Goal: Transaction & Acquisition: Book appointment/travel/reservation

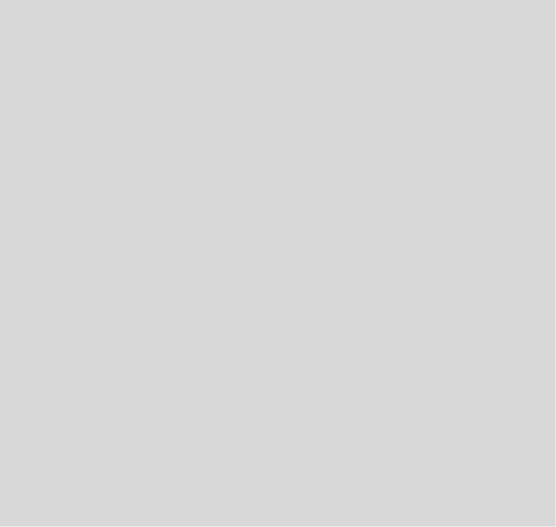
select select "pt"
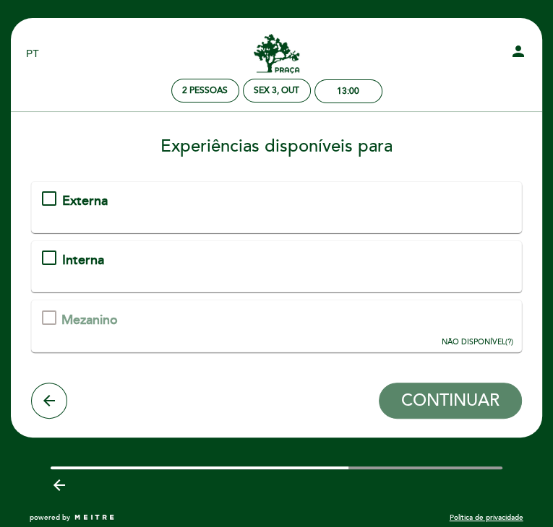
click at [147, 259] on div "Interna" at bounding box center [276, 260] width 469 height 19
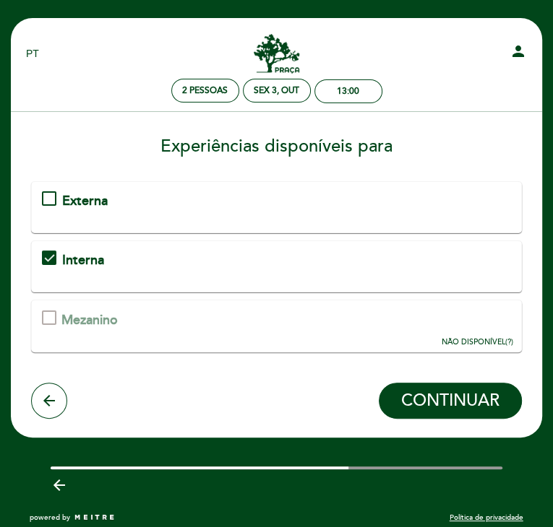
click at [145, 258] on div "Interna" at bounding box center [276, 260] width 469 height 19
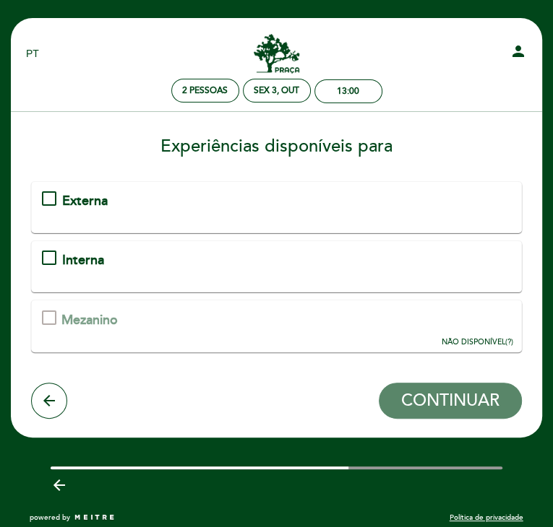
click at [137, 194] on div "Externa" at bounding box center [276, 201] width 469 height 19
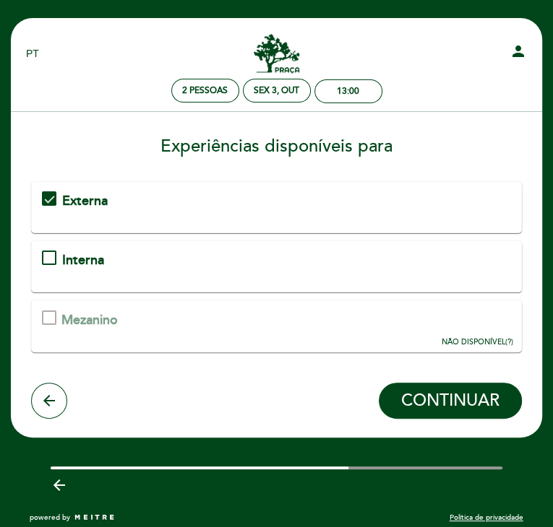
drag, startPoint x: 384, startPoint y: 400, endPoint x: 392, endPoint y: 406, distance: 9.3
click at [401, 400] on span "CONTINUAR" at bounding box center [450, 401] width 98 height 20
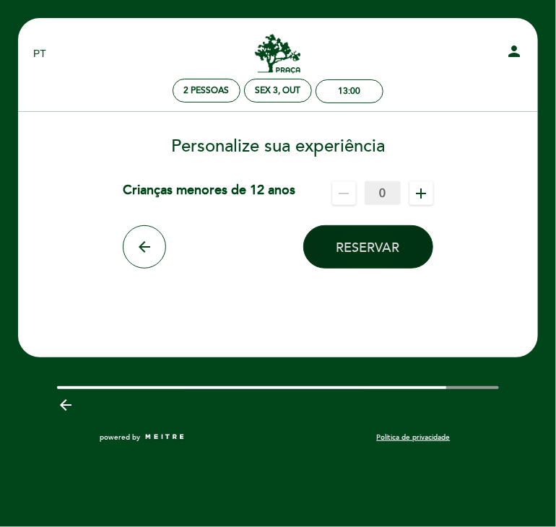
click at [366, 255] on span "Reservar" at bounding box center [369, 248] width 64 height 16
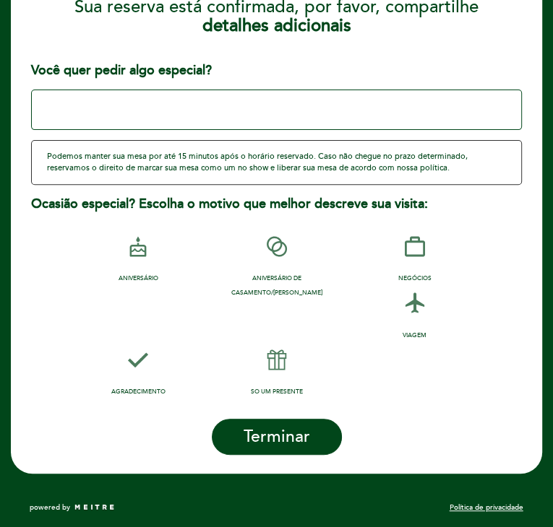
scroll to position [227, 0]
click at [395, 261] on label "NEGÓCIOS" at bounding box center [414, 257] width 39 height 56
click at [296, 379] on label "SO UM PRESENTE" at bounding box center [276, 370] width 53 height 56
click at [403, 408] on form "Sua reserva está confirmada, por favor, compartilhe detalhes adicionais Você qu…" at bounding box center [276, 221] width 511 height 467
click at [280, 439] on span "Terminar" at bounding box center [276, 437] width 66 height 20
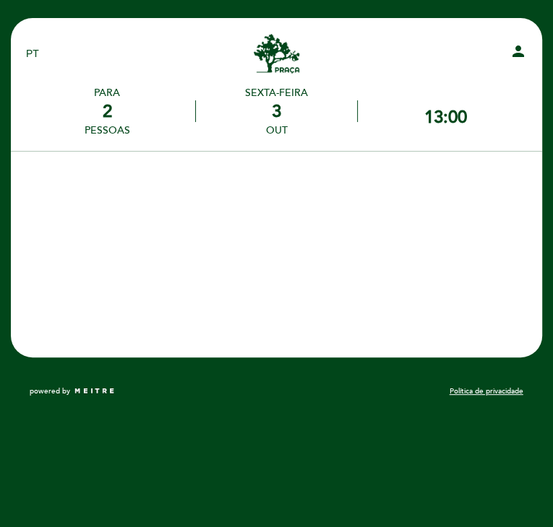
scroll to position [0, 0]
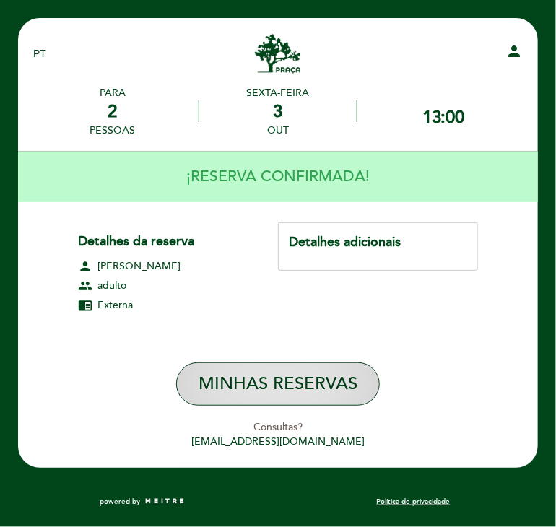
click at [317, 376] on button "MINHAS RESERVAS" at bounding box center [278, 384] width 204 height 43
select select "pt"
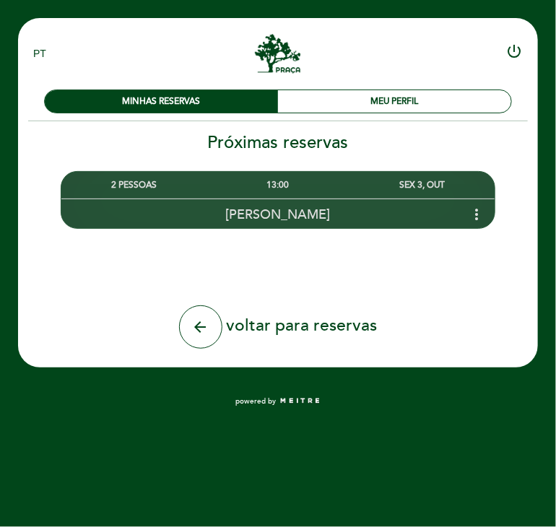
click at [475, 213] on icon "more_vert" at bounding box center [477, 214] width 17 height 17
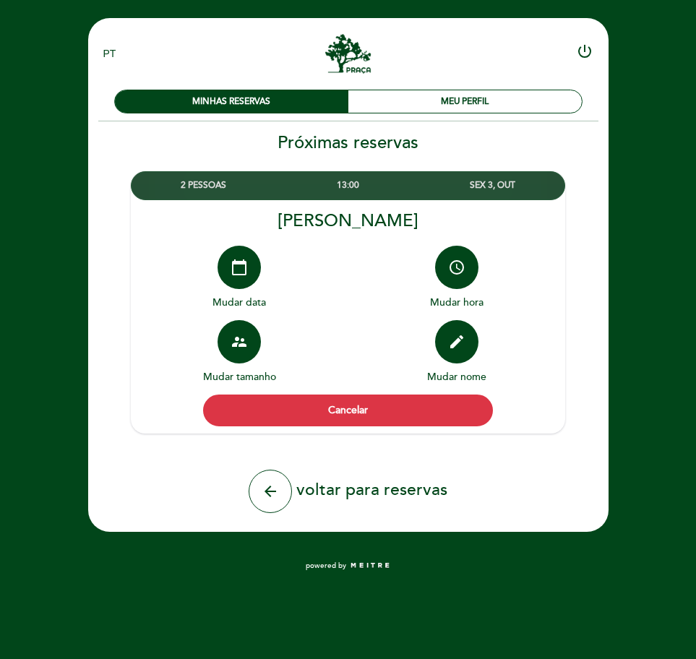
click at [556, 331] on div "EN ES PT [GEOGRAPHIC_DATA][PERSON_NAME] power_settings_new MINHAS RESERVAS MEU …" at bounding box center [347, 301] width 563 height 567
click at [340, 189] on div "13:00" at bounding box center [348, 185] width 144 height 27
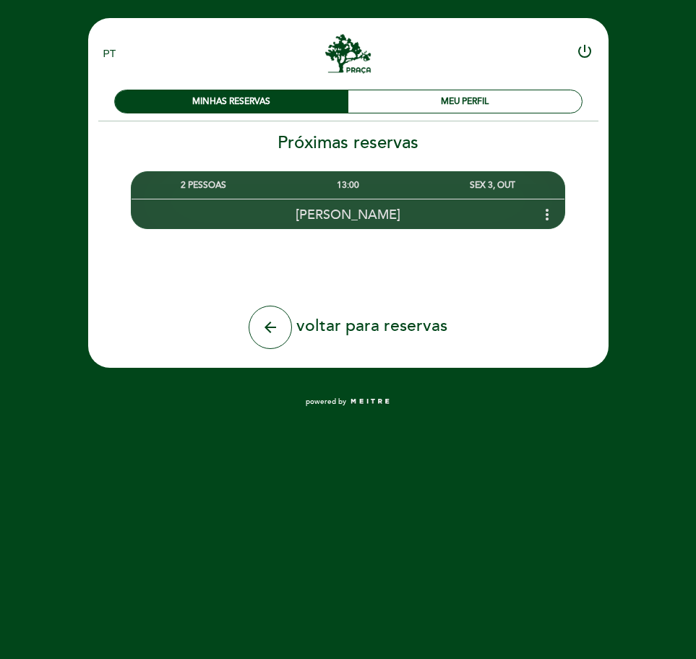
click at [340, 189] on div "13:00" at bounding box center [348, 185] width 144 height 27
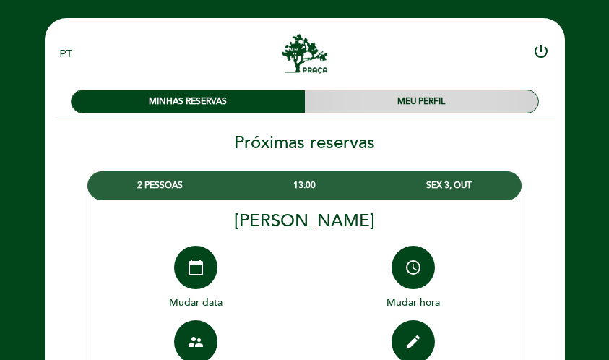
click at [433, 106] on div "MEU PERFIL" at bounding box center [421, 101] width 233 height 22
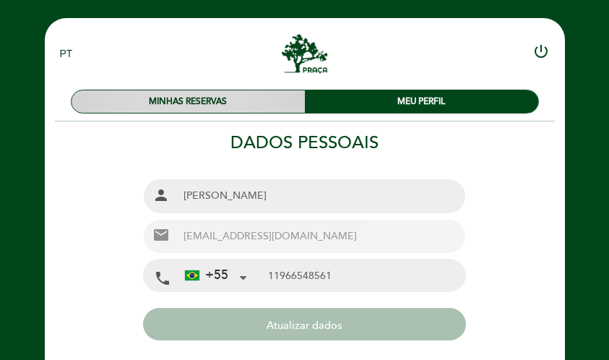
type input "11 96654-8561"
click at [220, 98] on div "MINHAS RESERVAS" at bounding box center [188, 101] width 233 height 22
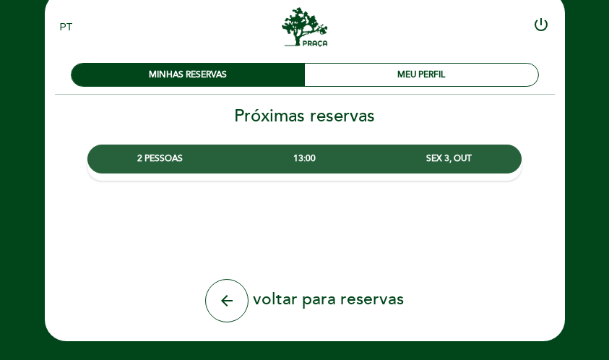
scroll to position [61, 0]
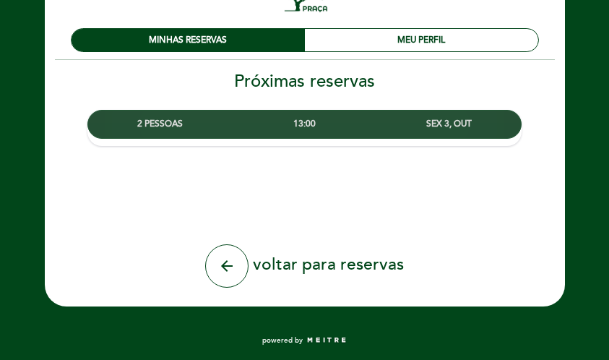
click at [352, 120] on div "13:00" at bounding box center [305, 124] width 144 height 27
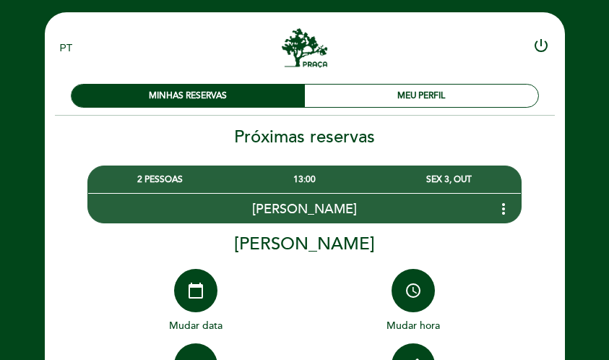
scroll to position [0, 0]
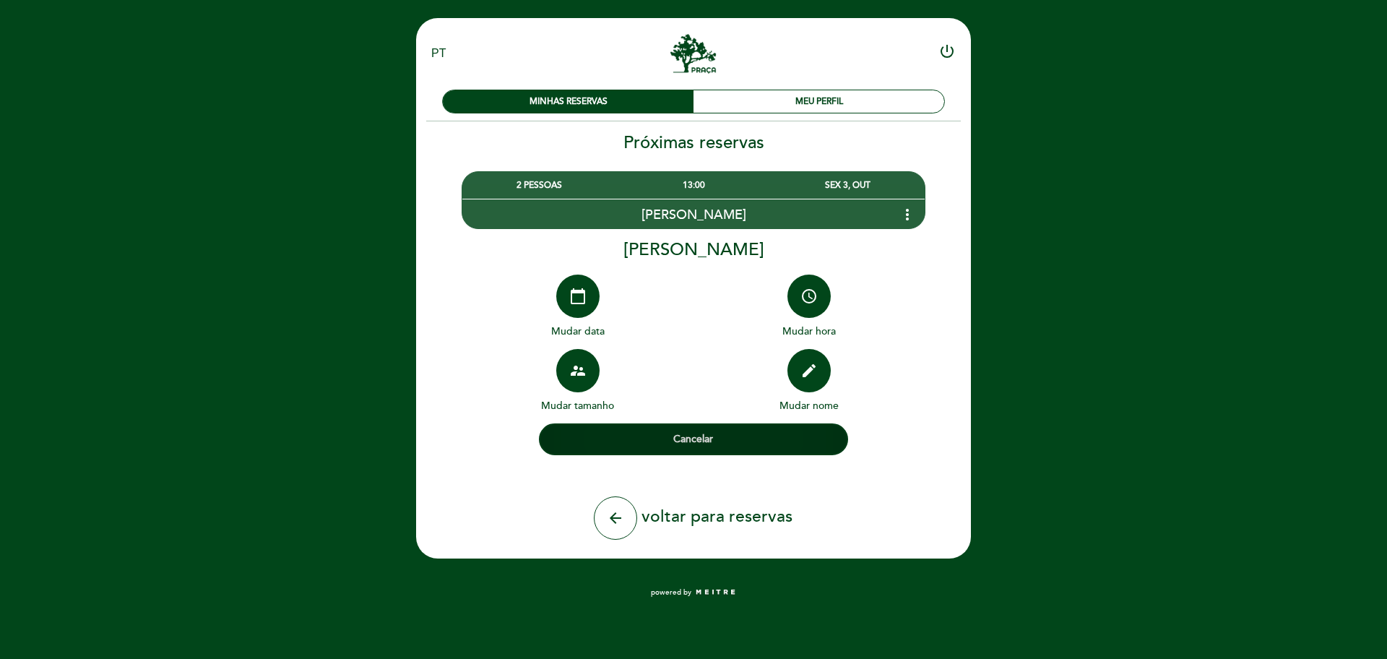
click at [556, 444] on button "Cancelar" at bounding box center [693, 439] width 309 height 32
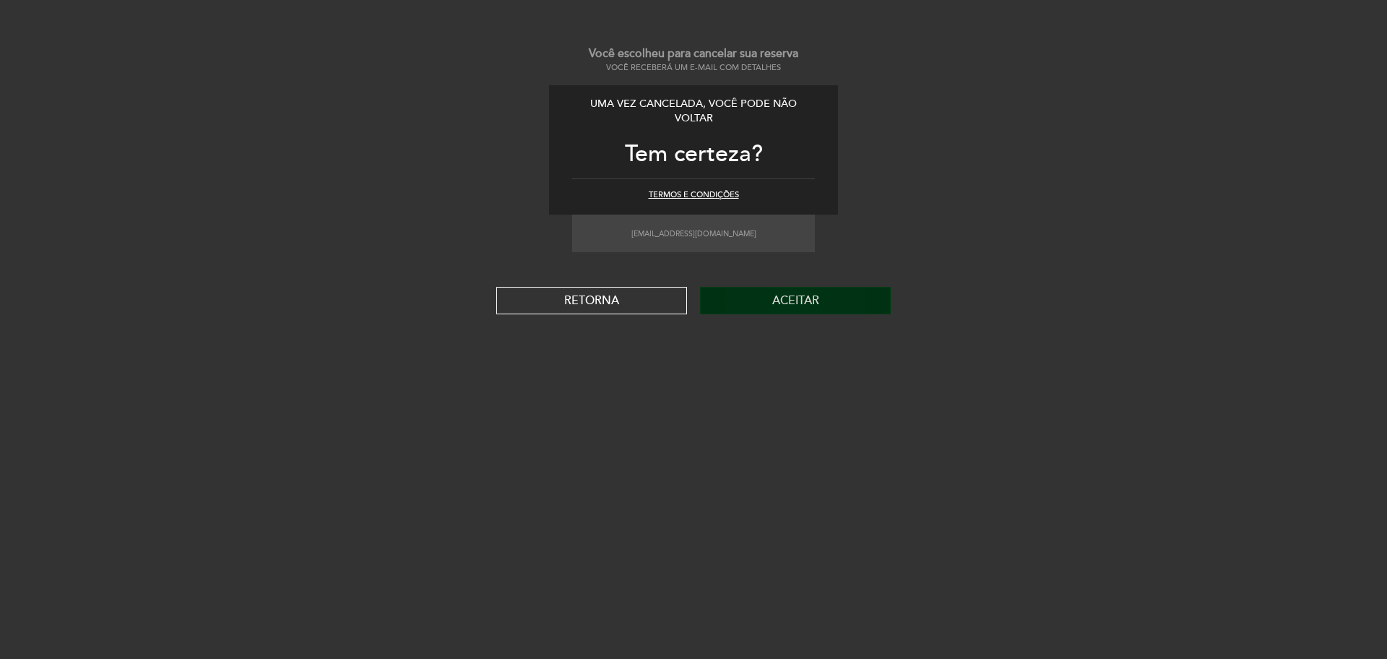
click at [556, 305] on button "Aceitar" at bounding box center [795, 300] width 191 height 27
